Goal: Transaction & Acquisition: Register for event/course

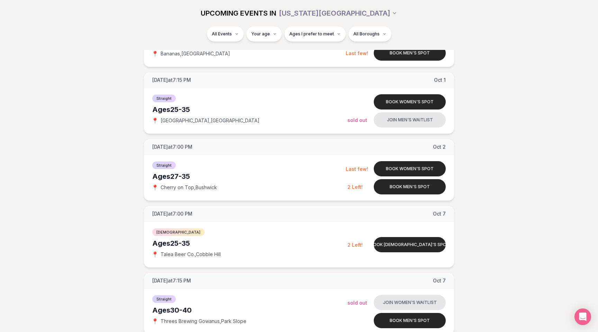
scroll to position [475, 0]
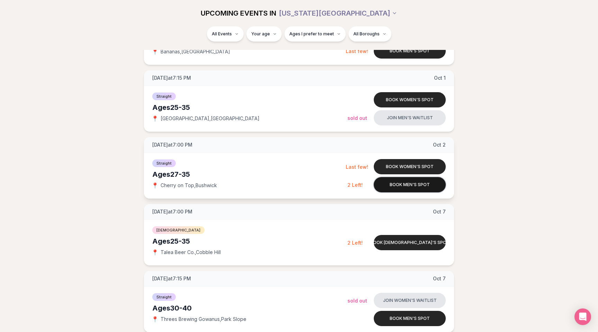
click at [397, 187] on button "Book men's spot" at bounding box center [410, 184] width 72 height 15
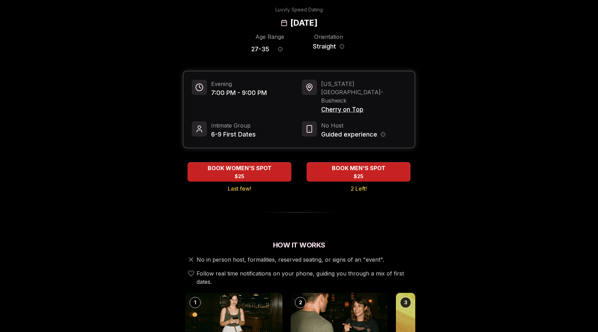
scroll to position [23, 0]
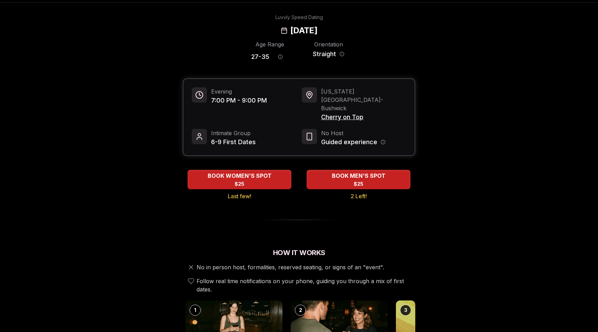
click at [290, 30] on h2 "[DATE]" at bounding box center [303, 30] width 27 height 11
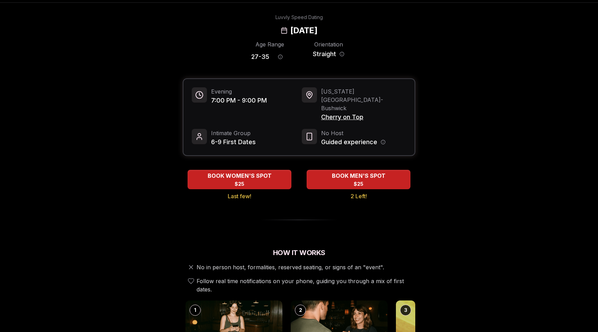
click at [307, 44] on div "Age Range 27 - 35 Orientation Straight" at bounding box center [299, 52] width 96 height 24
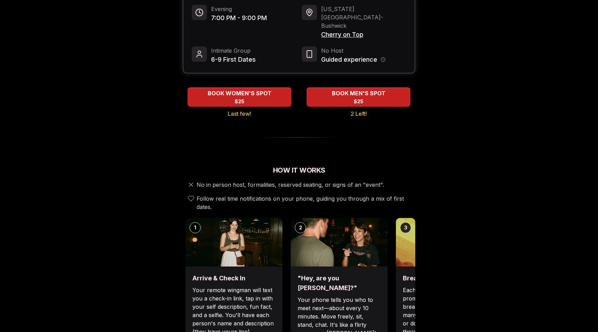
scroll to position [100, 0]
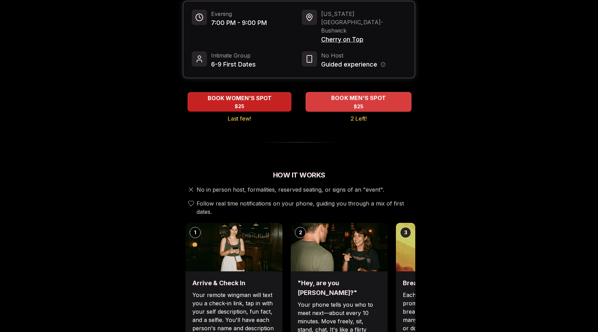
click at [370, 92] on div "BOOK MEN'S SPOT $25" at bounding box center [359, 101] width 106 height 19
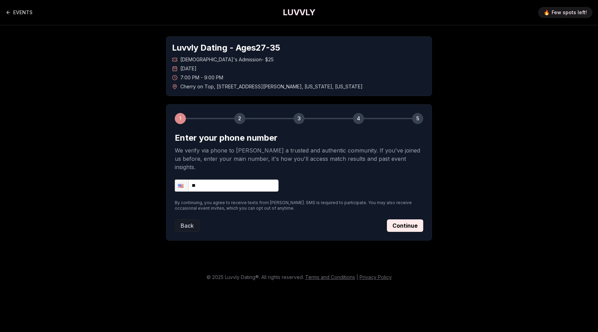
click at [232, 179] on input "**" at bounding box center [227, 185] width 104 height 12
type input "**********"
click at [348, 184] on form "**********" at bounding box center [299, 181] width 249 height 99
click at [395, 219] on button "Continue" at bounding box center [405, 225] width 36 height 12
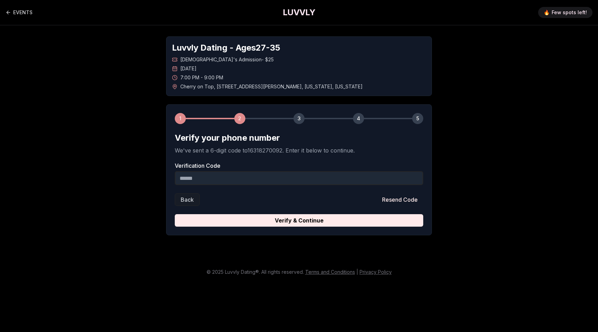
click at [265, 183] on input "Verification Code" at bounding box center [299, 178] width 249 height 14
type input "******"
click at [281, 227] on div "1 2 3 4 5 Verify your phone number We've sent a 6-digit code to 16318270092 . E…" at bounding box center [299, 169] width 266 height 131
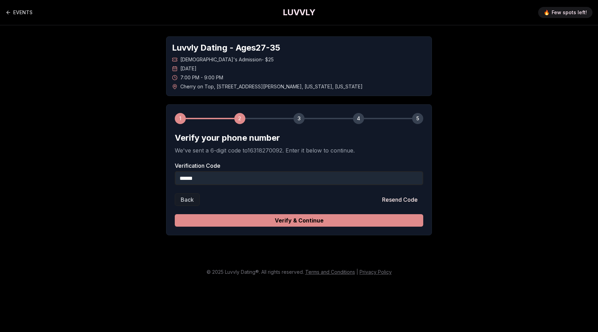
click at [285, 216] on button "Verify & Continue" at bounding box center [299, 220] width 249 height 12
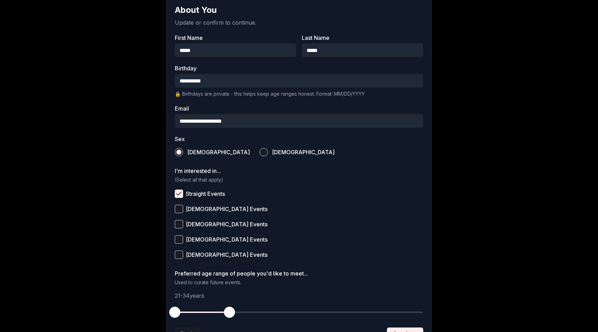
scroll to position [190, 0]
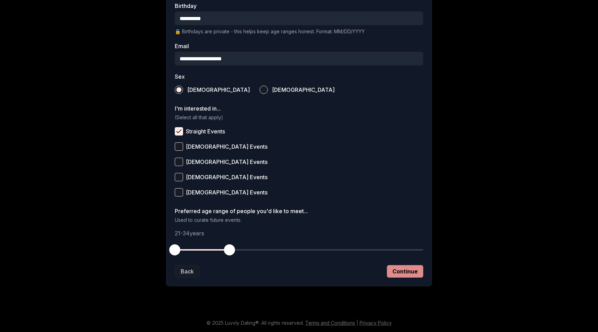
click at [404, 272] on button "Continue" at bounding box center [405, 271] width 36 height 12
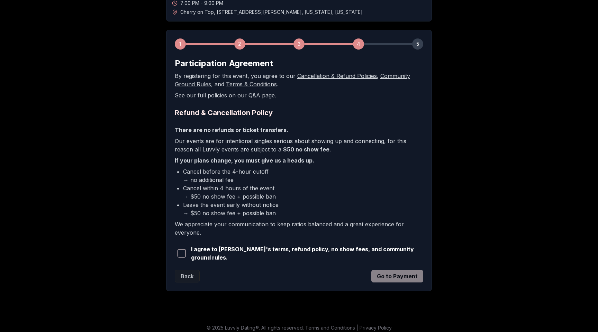
scroll to position [78, 0]
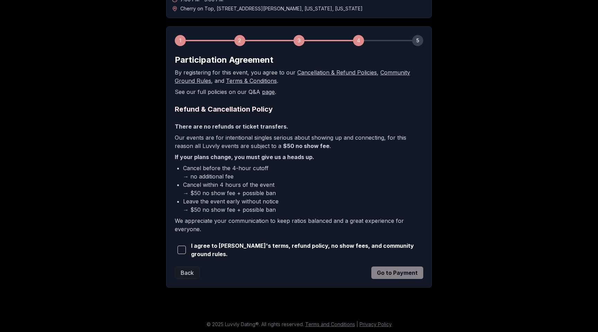
click at [215, 256] on div "I agree to [PERSON_NAME]'s terms, refund policy, no show fees, and community gr…" at bounding box center [299, 249] width 249 height 17
click at [206, 247] on span "I agree to [PERSON_NAME]'s terms, refund policy, no show fees, and community gr…" at bounding box center [307, 249] width 232 height 17
click at [200, 251] on span "I agree to [PERSON_NAME]'s terms, refund policy, no show fees, and community gr…" at bounding box center [307, 249] width 232 height 17
click at [182, 248] on span "button" at bounding box center [182, 249] width 8 height 8
click at [405, 270] on button "Go to Payment" at bounding box center [398, 272] width 52 height 12
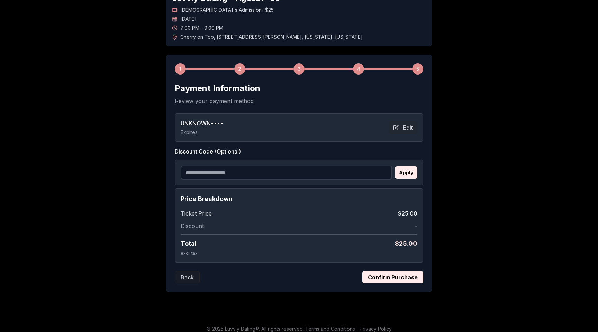
scroll to position [55, 0]
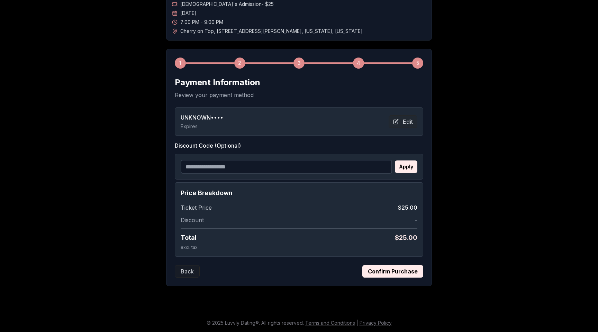
click at [400, 275] on button "Confirm Purchase" at bounding box center [392, 271] width 61 height 12
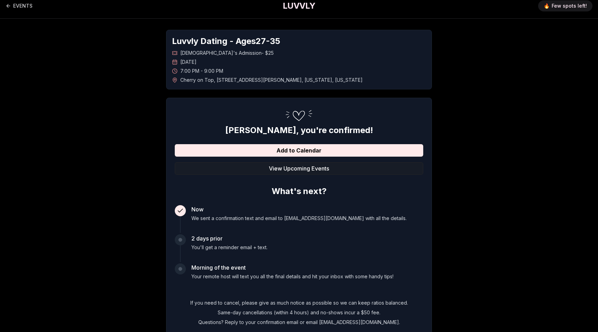
scroll to position [0, 0]
